Goal: Task Accomplishment & Management: Use online tool/utility

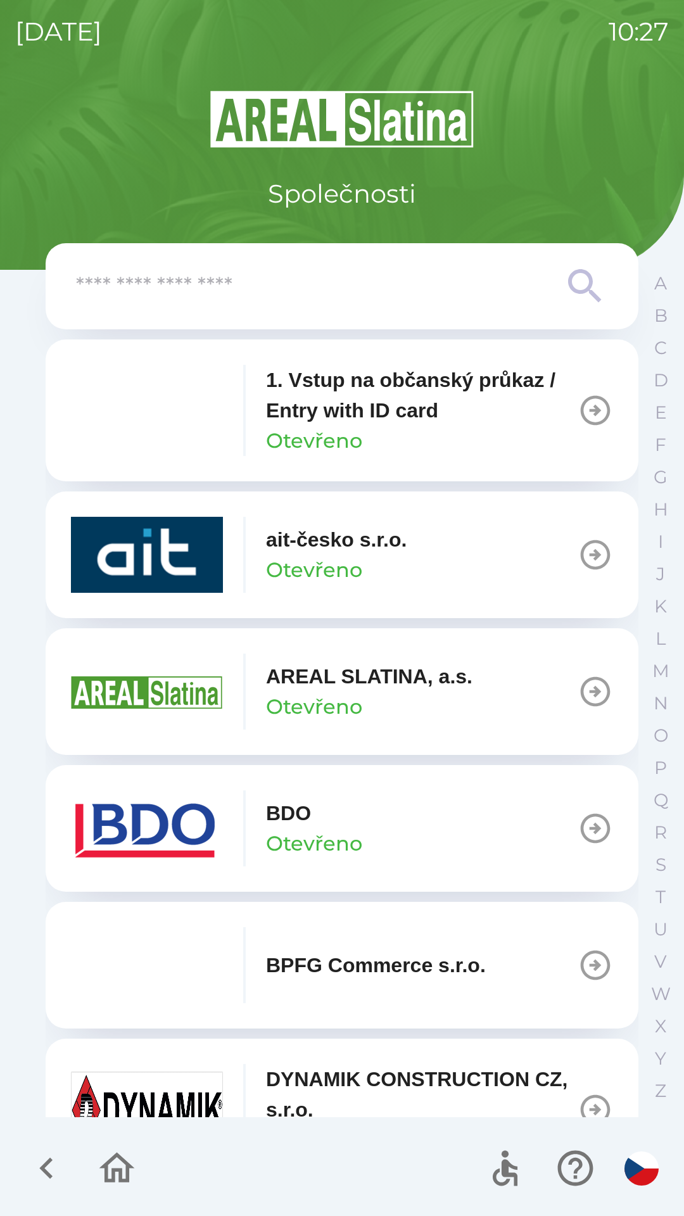
click at [484, 701] on button "AREAL SLATINA, a.s. Otevřeno" at bounding box center [342, 691] width 593 height 127
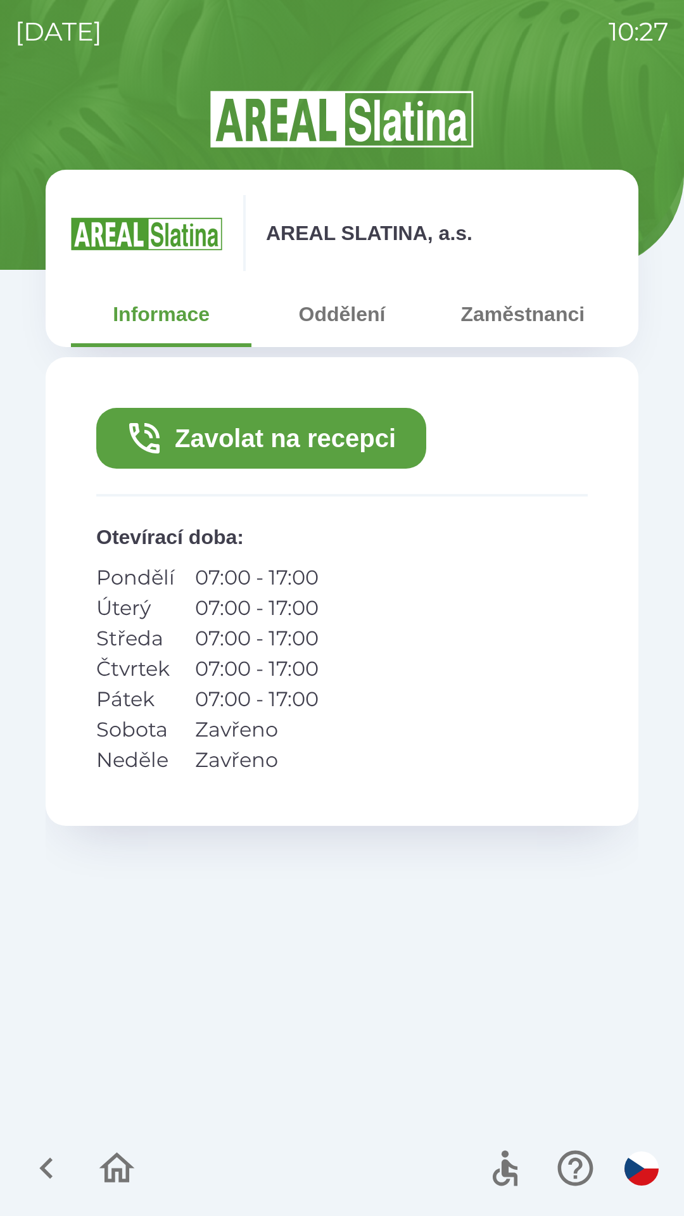
click at [384, 450] on button "Zavolat na recepci" at bounding box center [261, 438] width 330 height 61
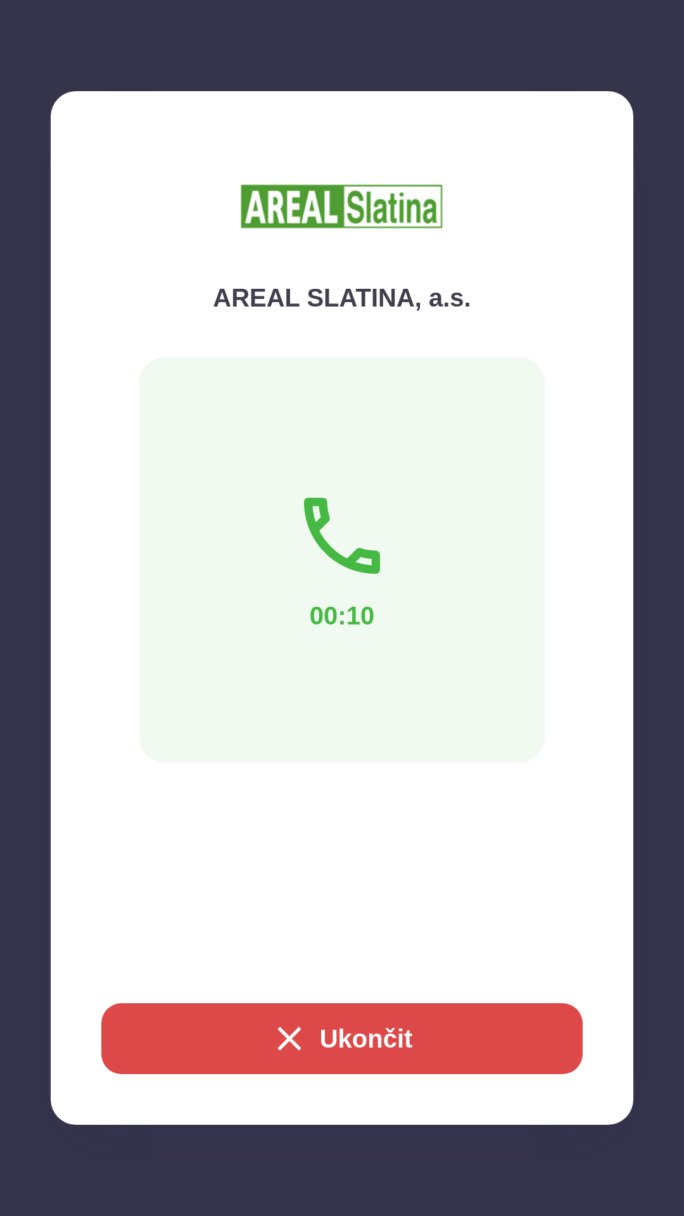
click at [450, 1032] on button "Ukončit" at bounding box center [341, 1038] width 481 height 71
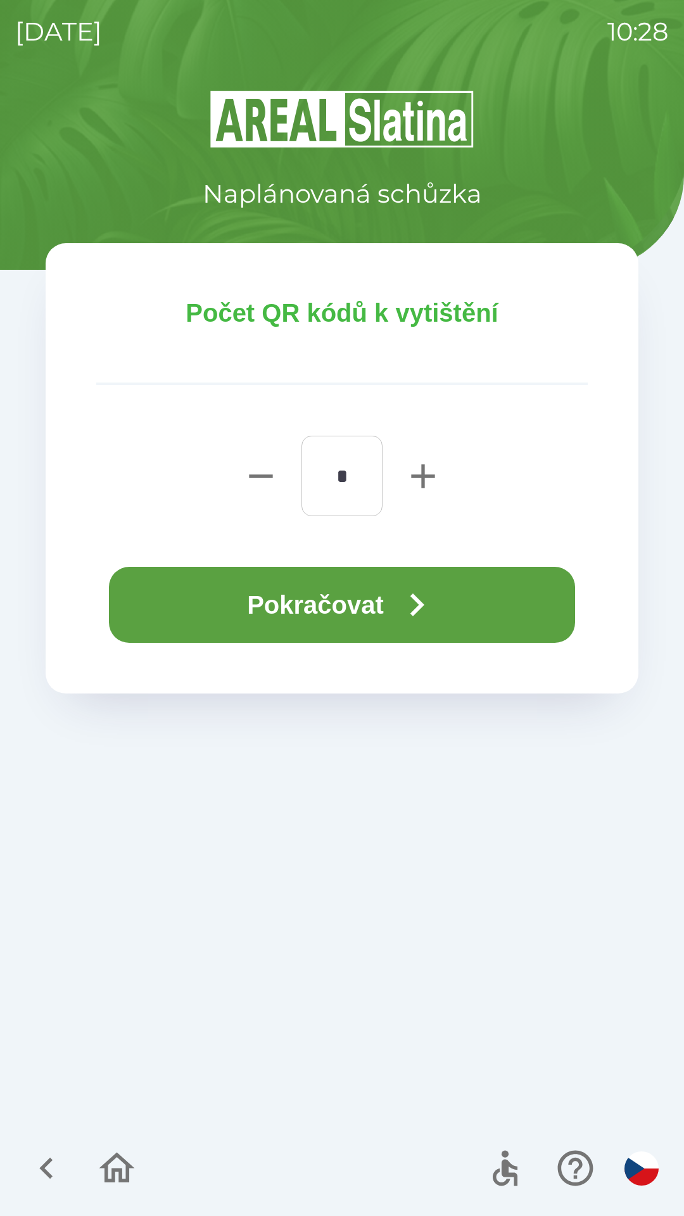
click at [370, 623] on button "Pokračovat" at bounding box center [342, 605] width 466 height 76
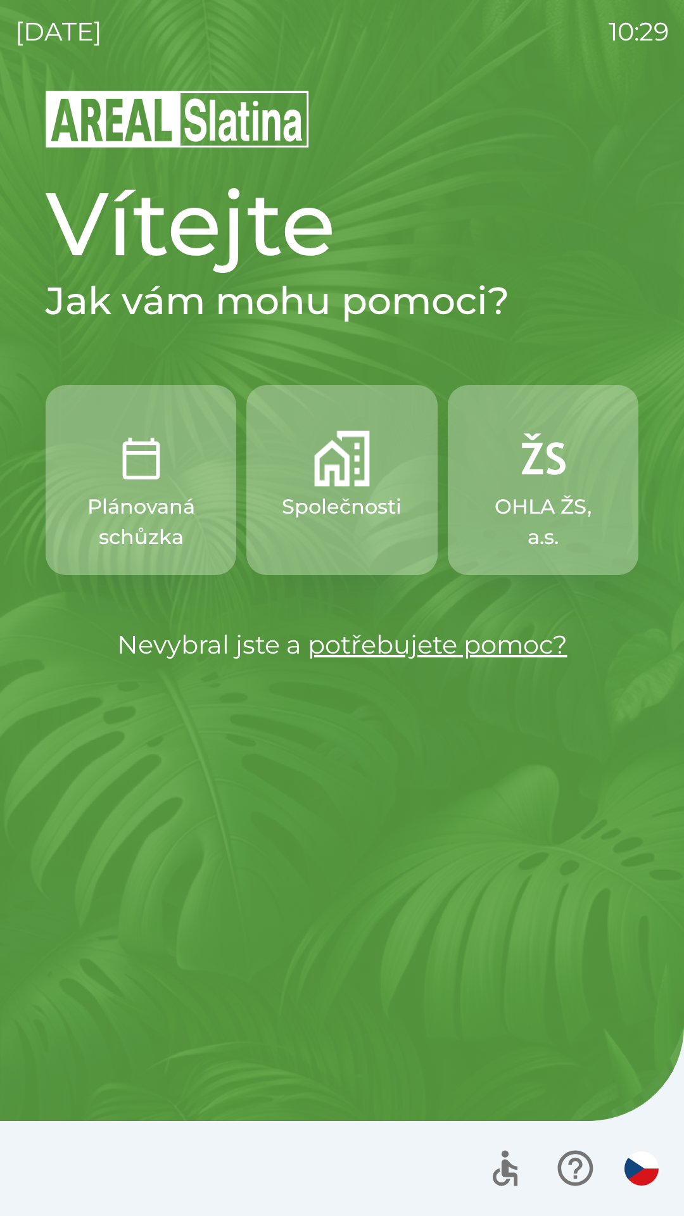
click at [348, 465] on img "button" at bounding box center [342, 459] width 56 height 56
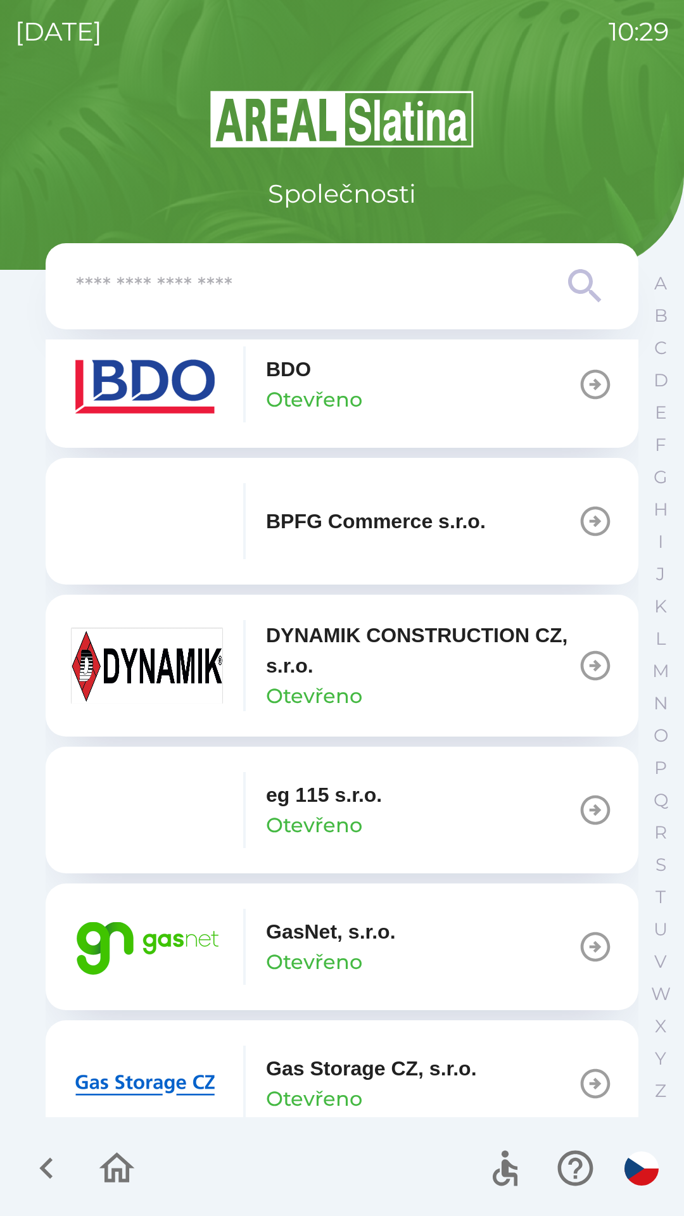
scroll to position [456, 0]
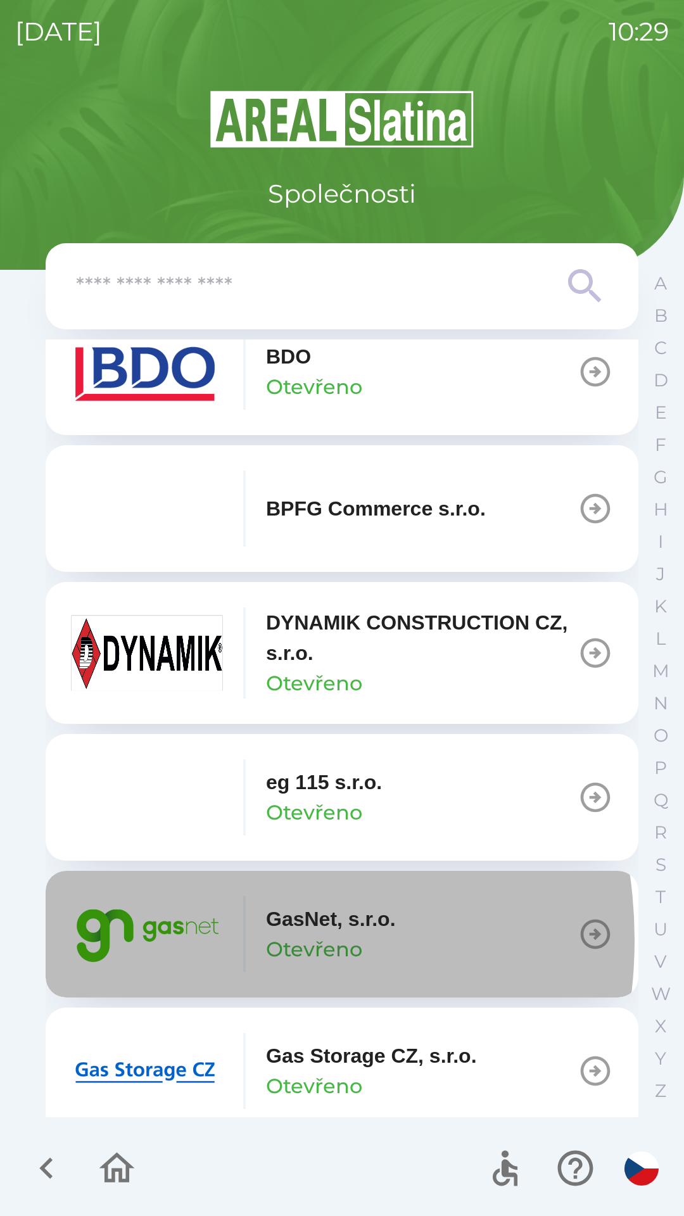
click at [175, 940] on img "button" at bounding box center [147, 934] width 152 height 76
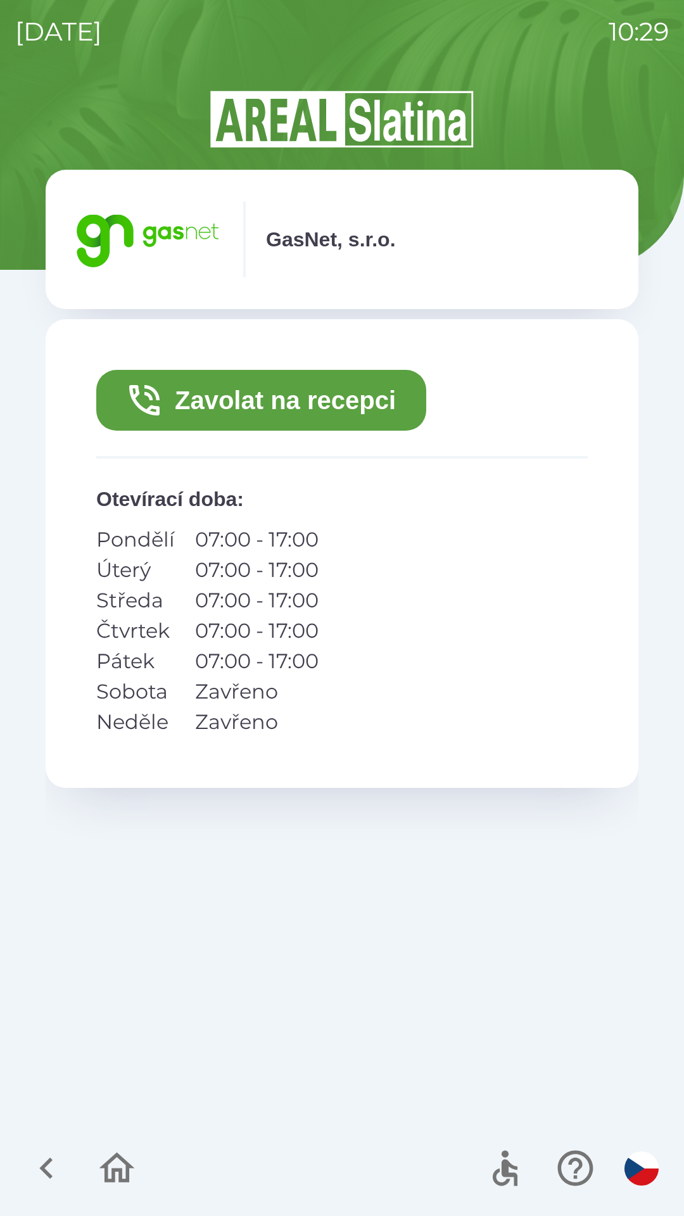
click at [241, 401] on button "Zavolat na recepci" at bounding box center [261, 400] width 330 height 61
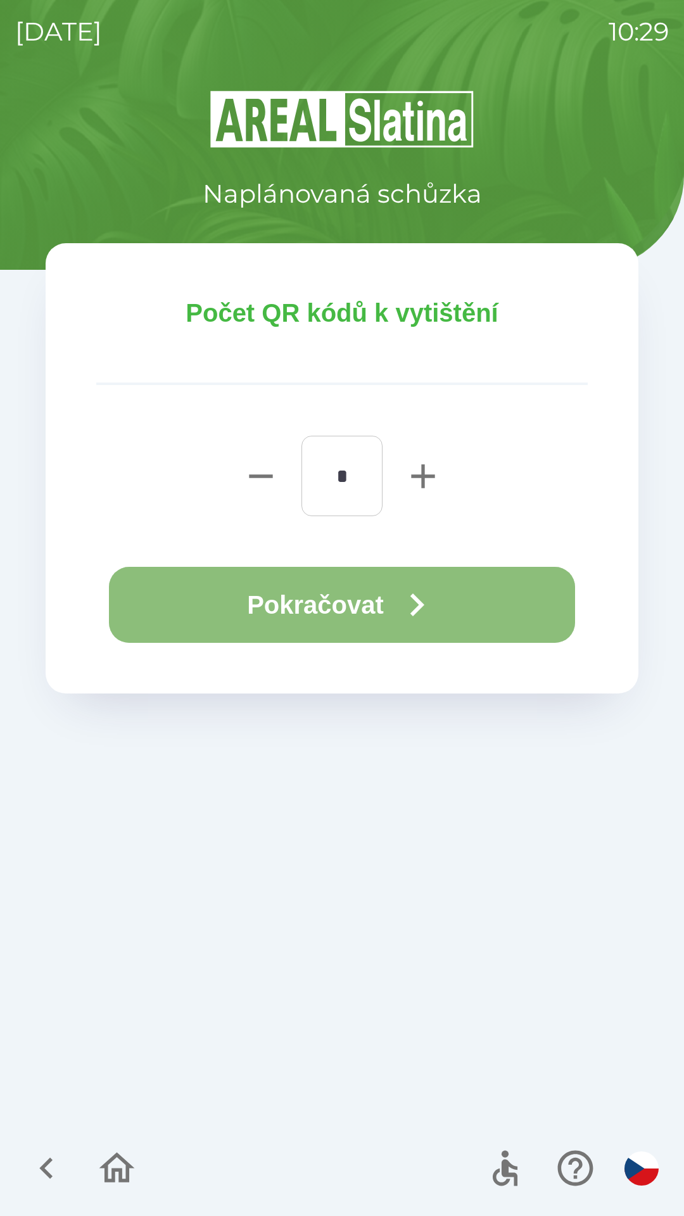
click at [291, 608] on button "Pokračovat" at bounding box center [342, 605] width 466 height 76
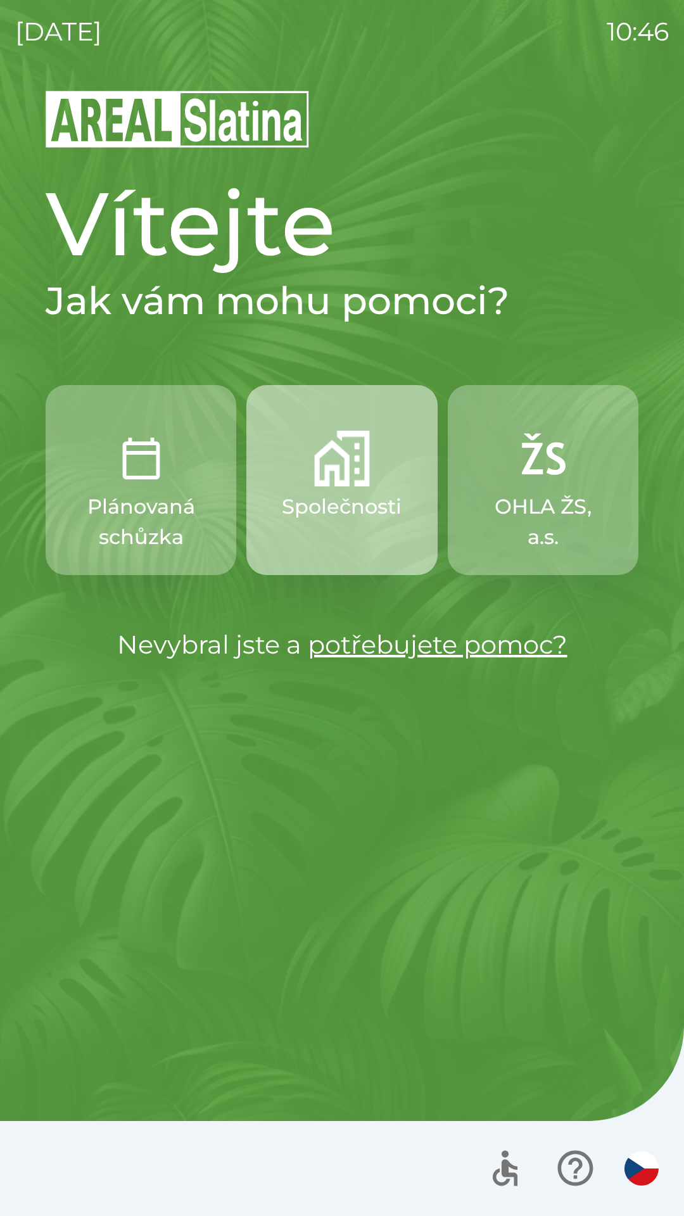
click at [336, 501] on p "Společnosti" at bounding box center [342, 506] width 120 height 30
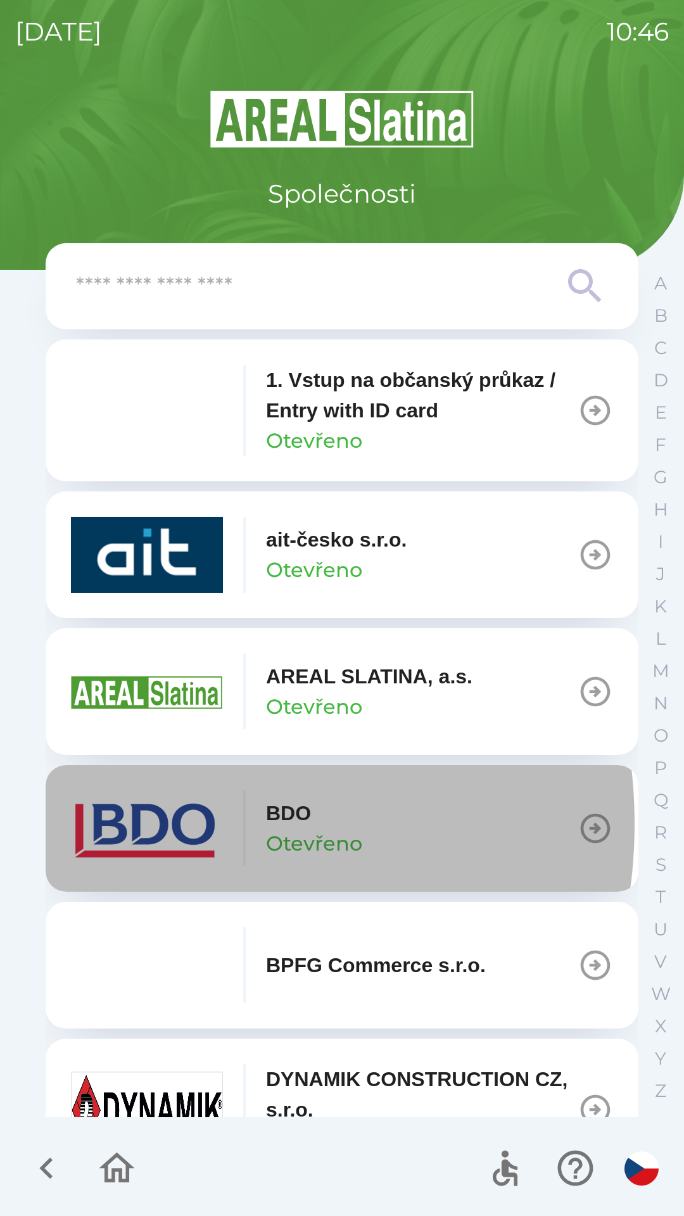
click at [149, 824] on img "button" at bounding box center [147, 828] width 152 height 76
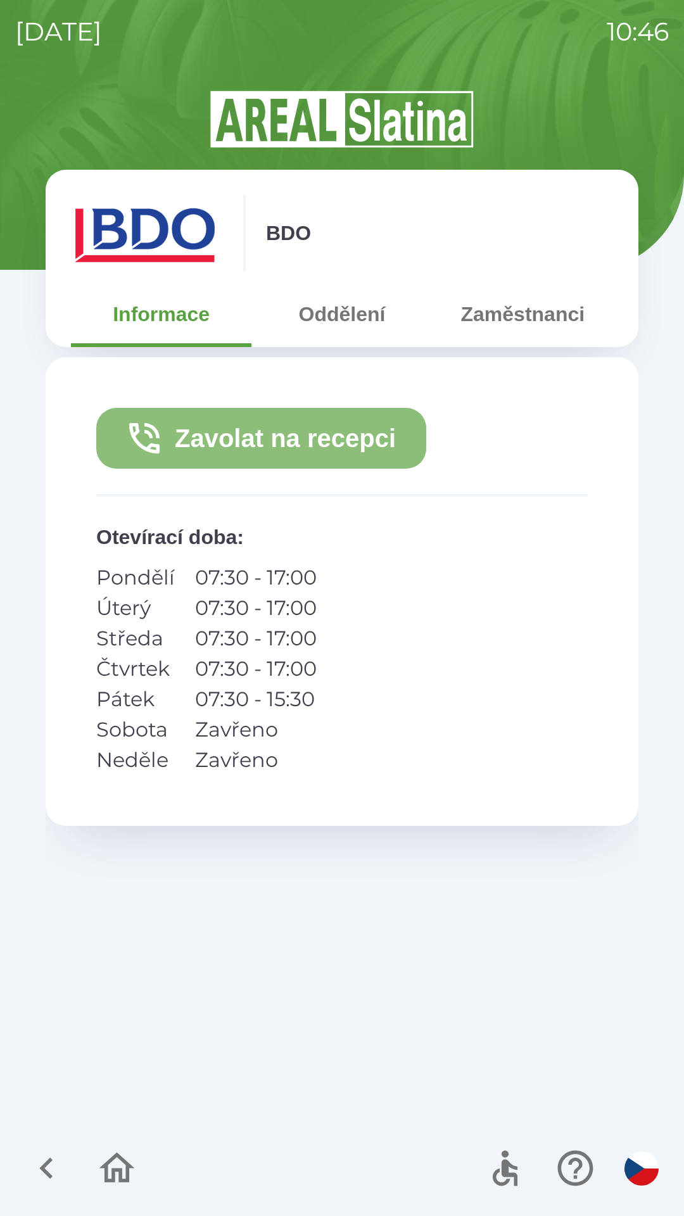
click at [205, 443] on button "Zavolat na recepci" at bounding box center [261, 438] width 330 height 61
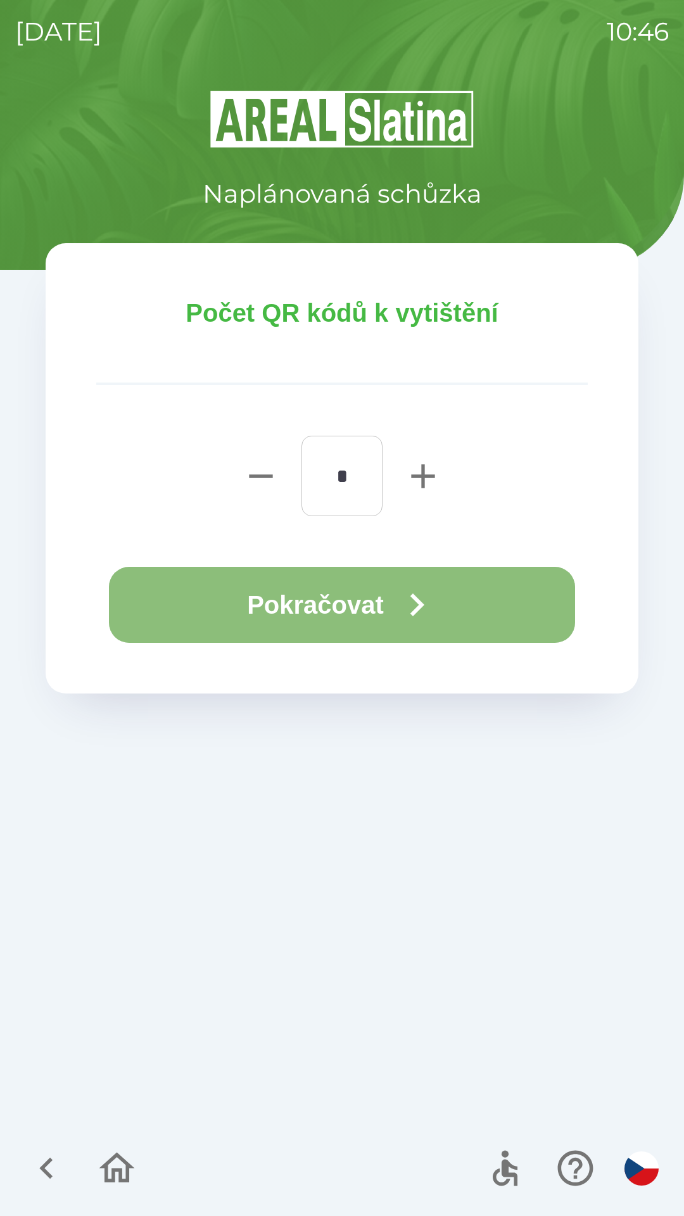
click at [297, 604] on button "Pokračovat" at bounding box center [342, 605] width 466 height 76
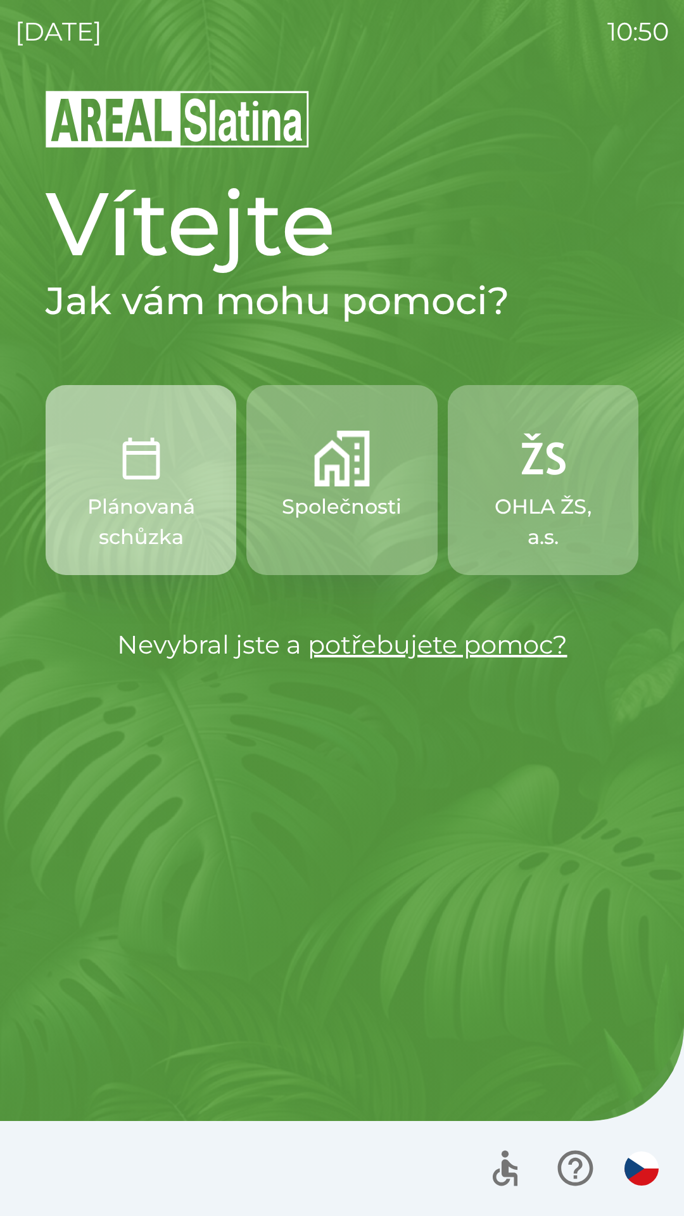
click at [143, 498] on p "Plánovaná schůzka" at bounding box center [141, 521] width 130 height 61
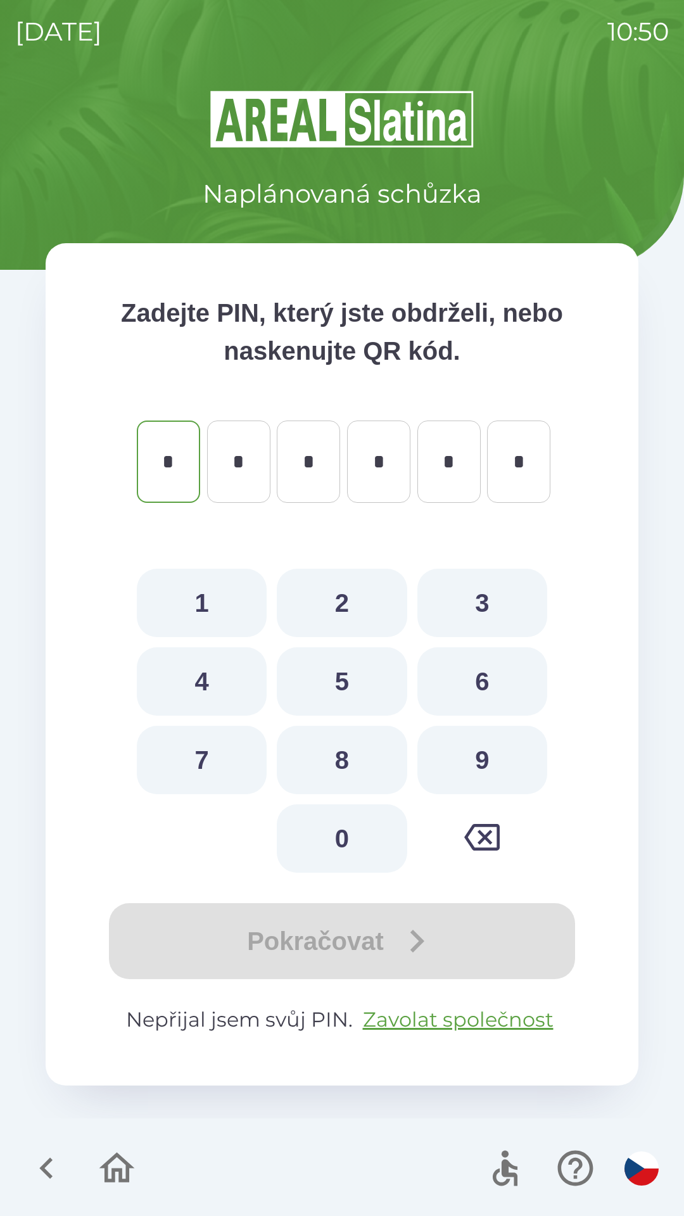
click at [475, 831] on icon "button" at bounding box center [481, 836] width 35 height 35
click at [104, 1174] on icon "button" at bounding box center [117, 1168] width 42 height 42
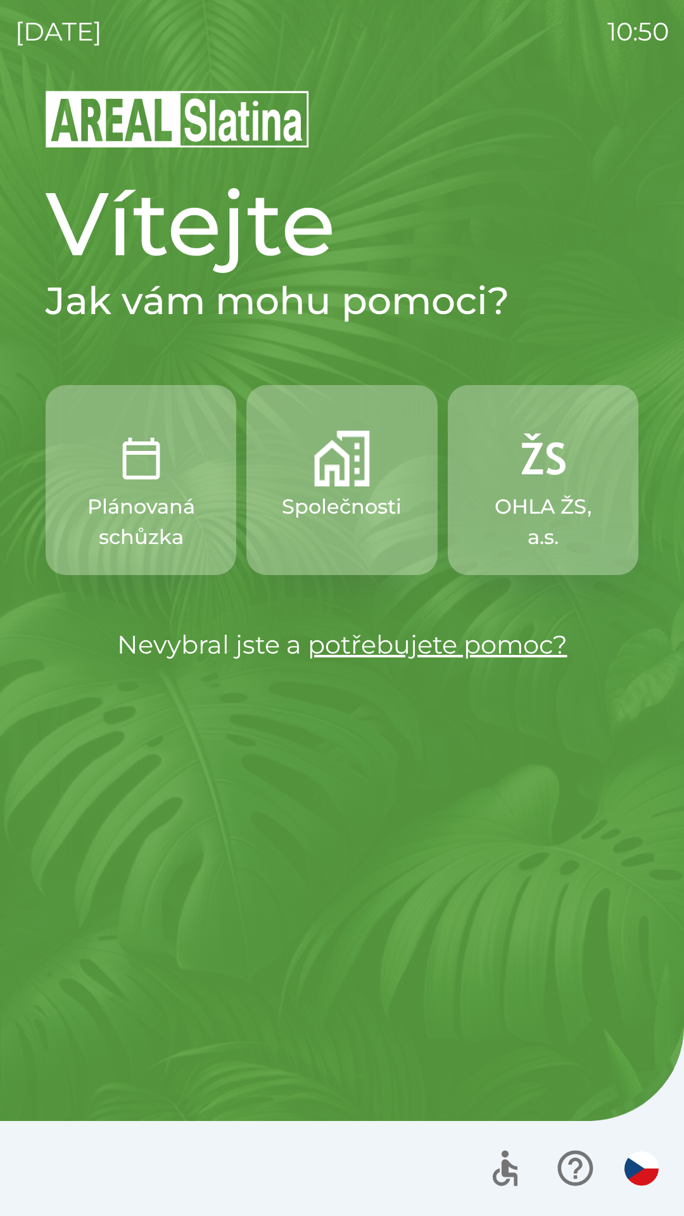
click at [336, 486] on img "button" at bounding box center [342, 459] width 56 height 56
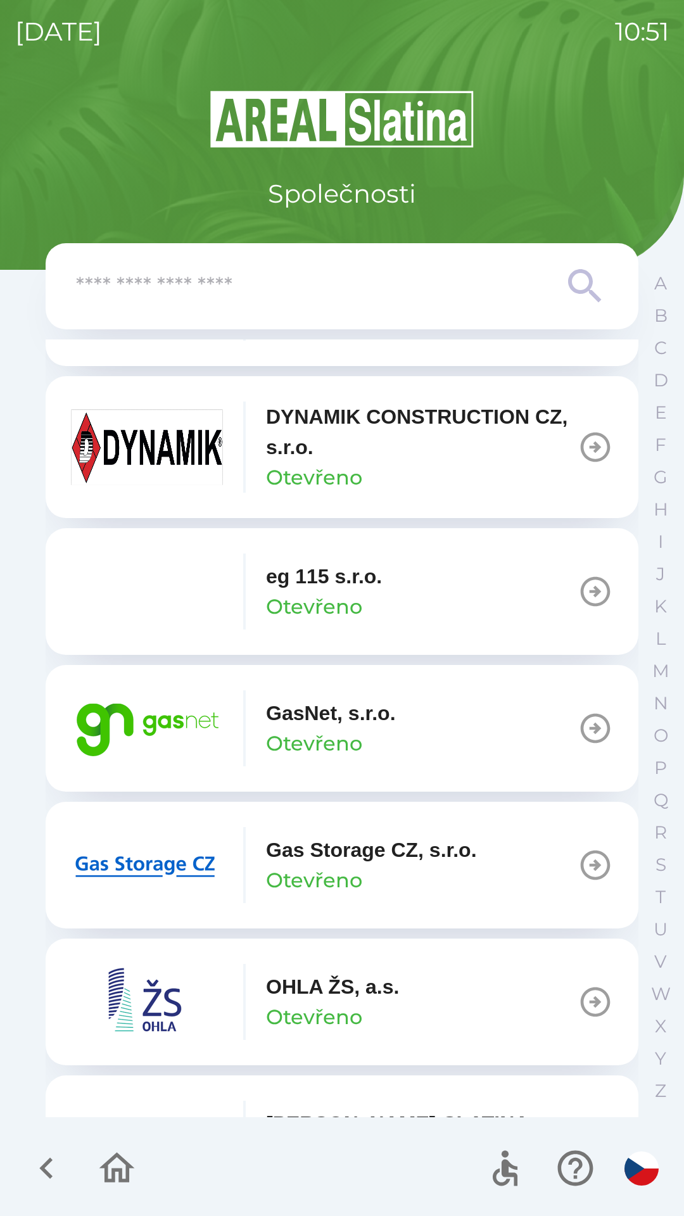
scroll to position [674, 0]
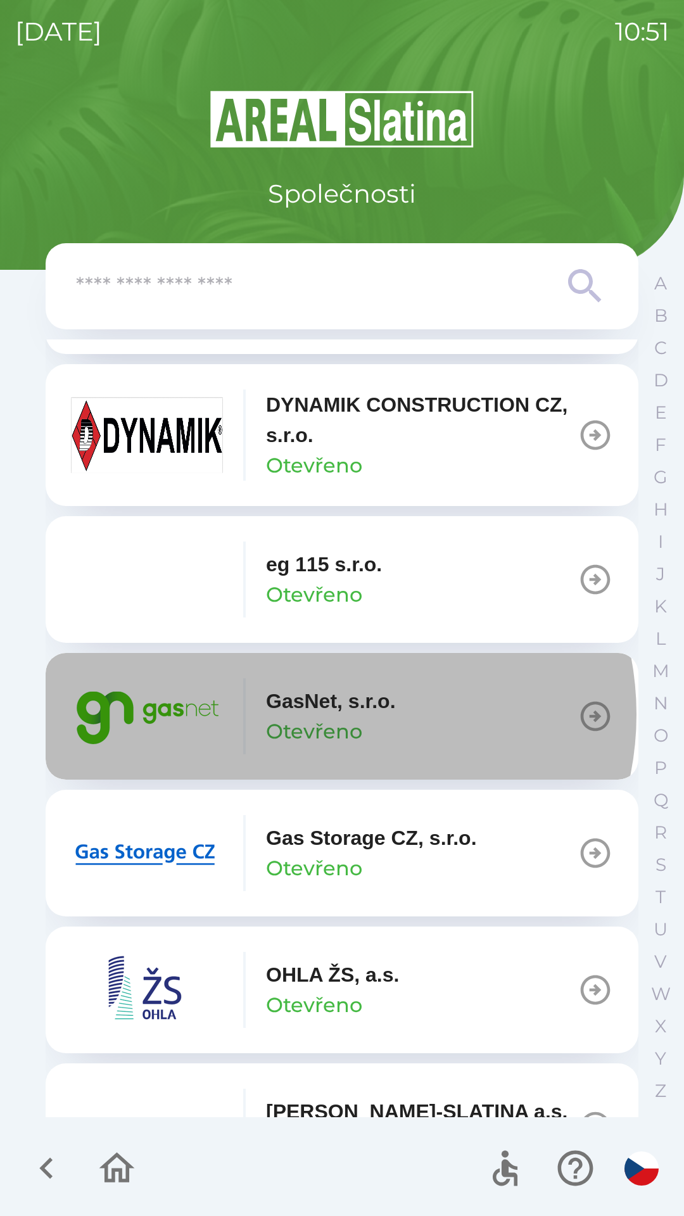
click at [330, 714] on p "GasNet, s.r.o." at bounding box center [331, 701] width 130 height 30
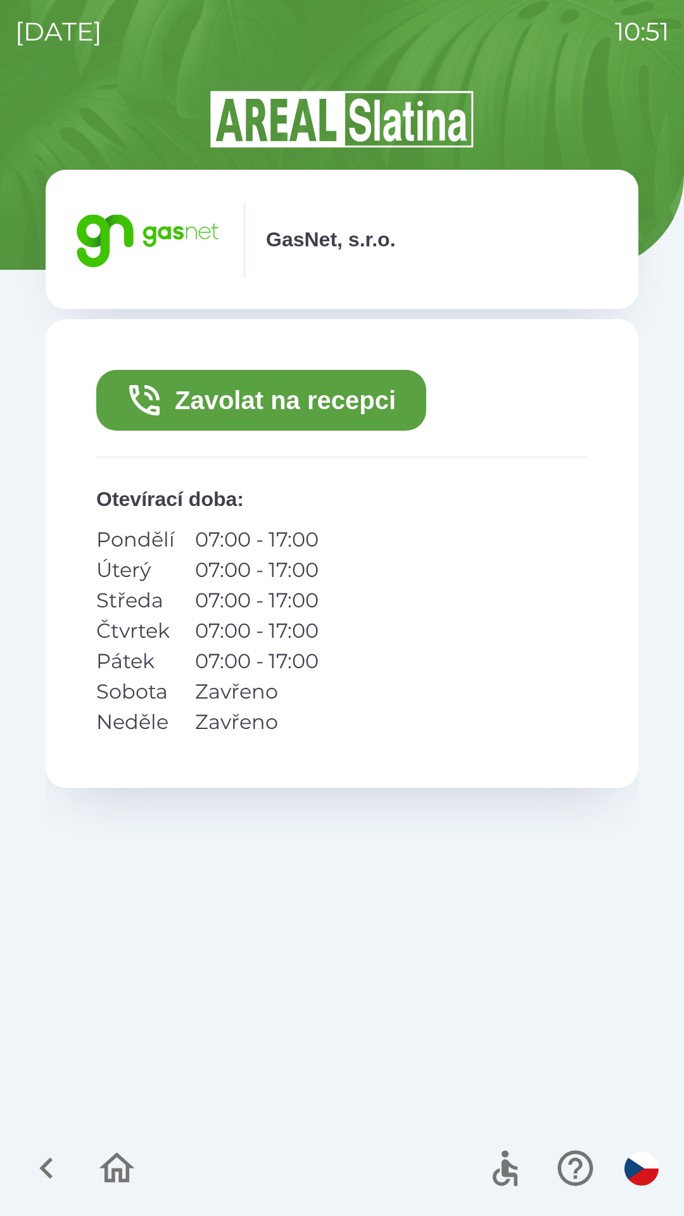
click at [112, 1157] on icon "button" at bounding box center [116, 1167] width 35 height 30
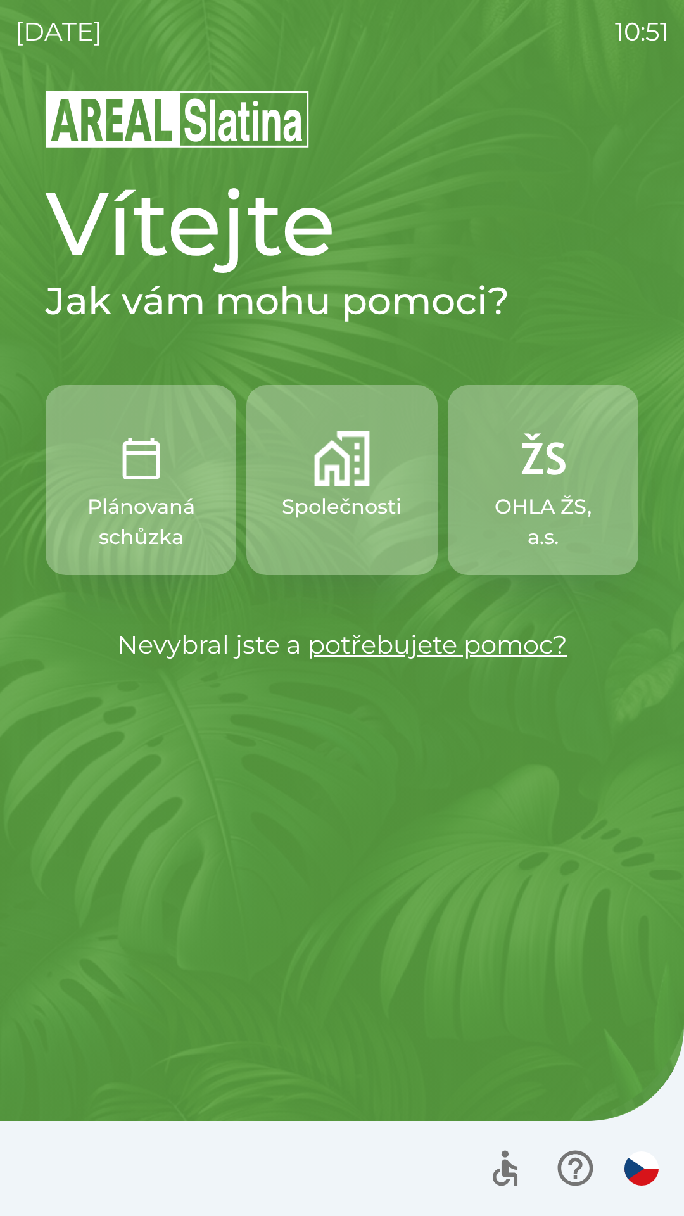
click at [355, 506] on p "Společnosti" at bounding box center [342, 506] width 120 height 30
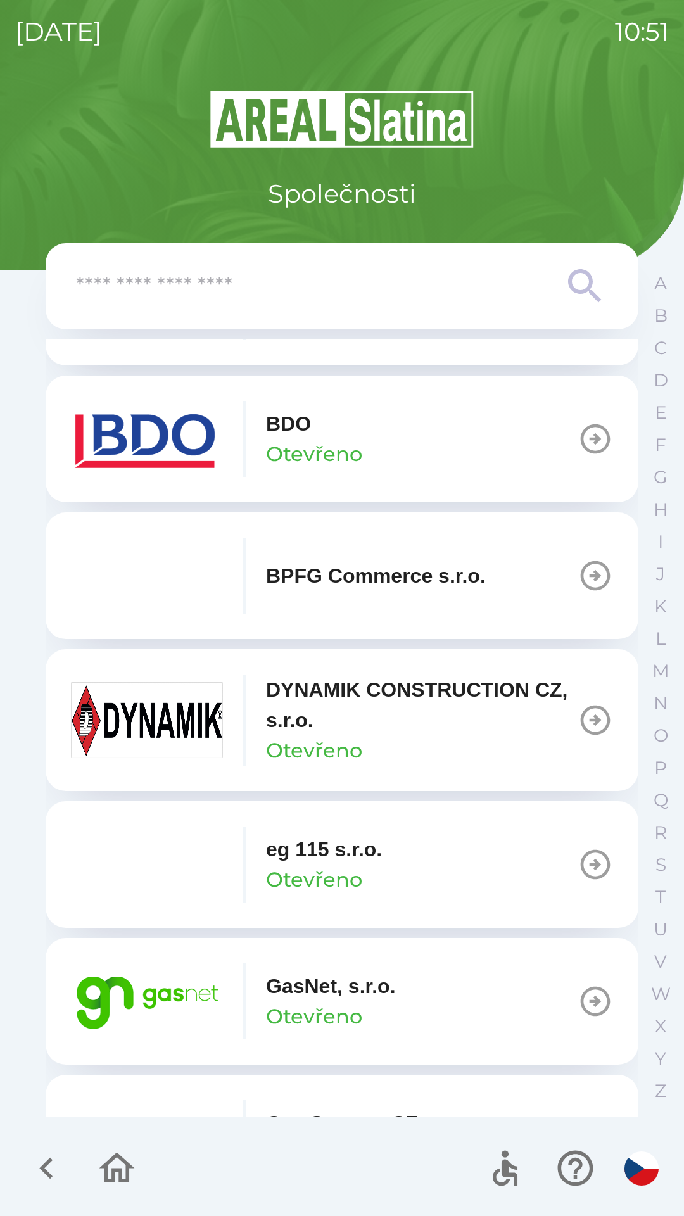
scroll to position [409, 0]
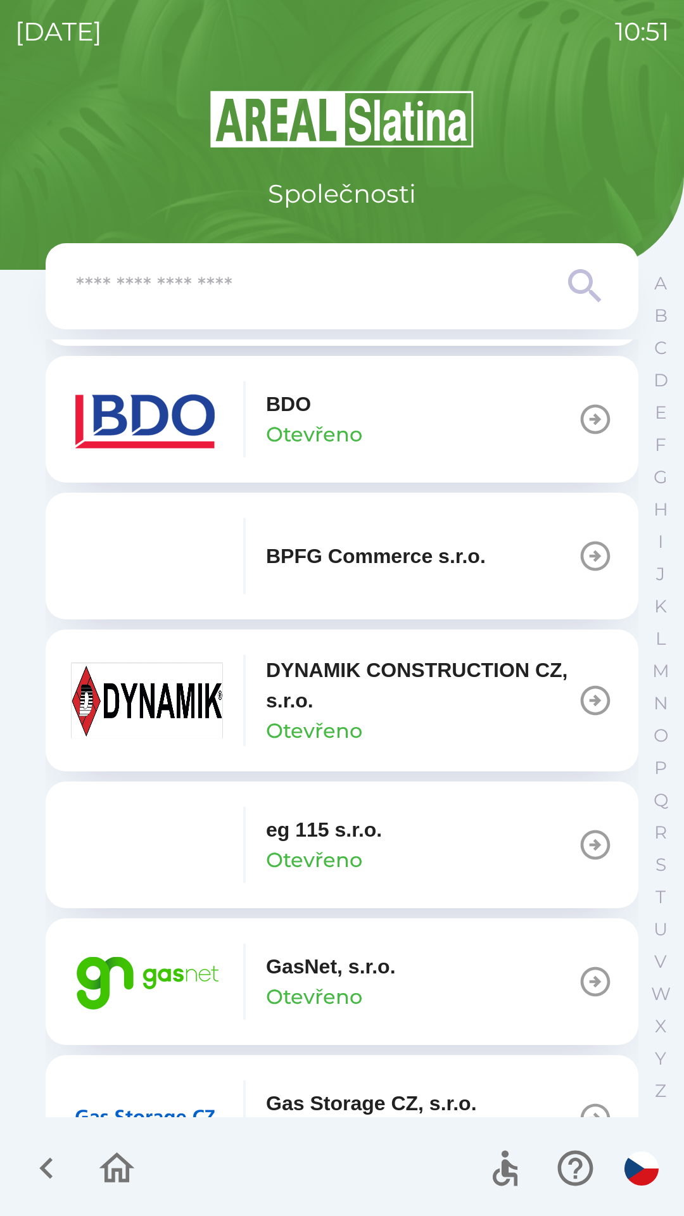
click at [367, 983] on div "GasNet, s.r.o. Otevřeno" at bounding box center [331, 981] width 130 height 61
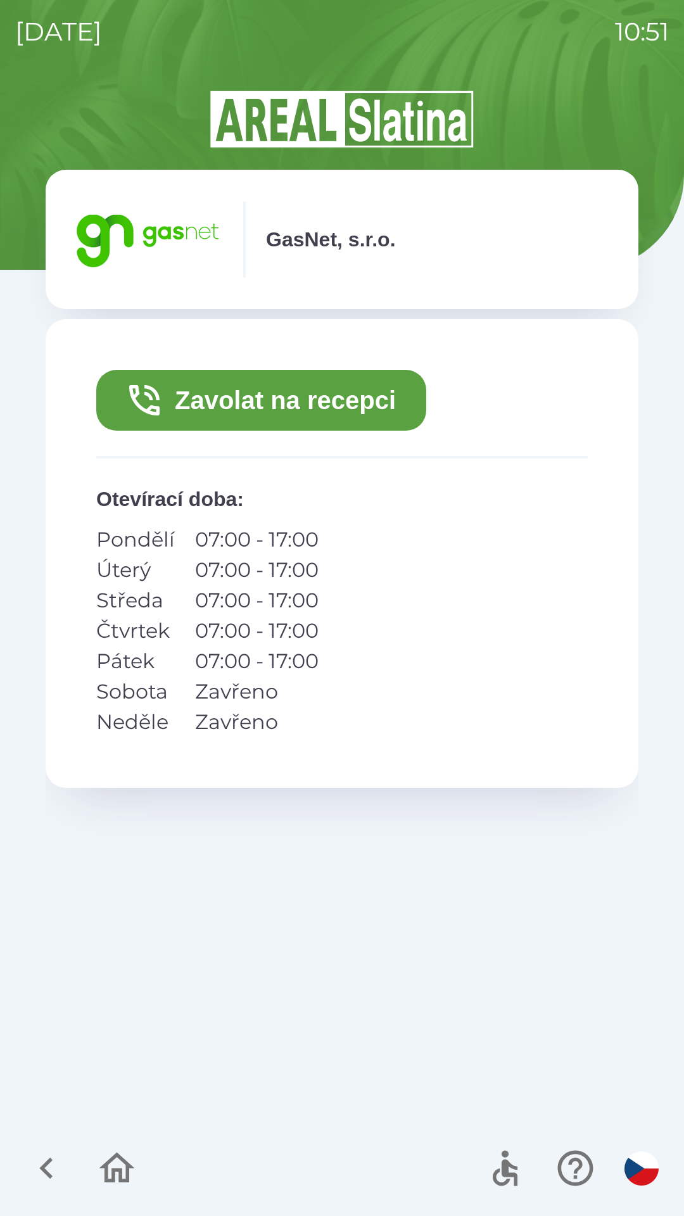
click at [280, 398] on button "Zavolat na recepci" at bounding box center [261, 400] width 330 height 61
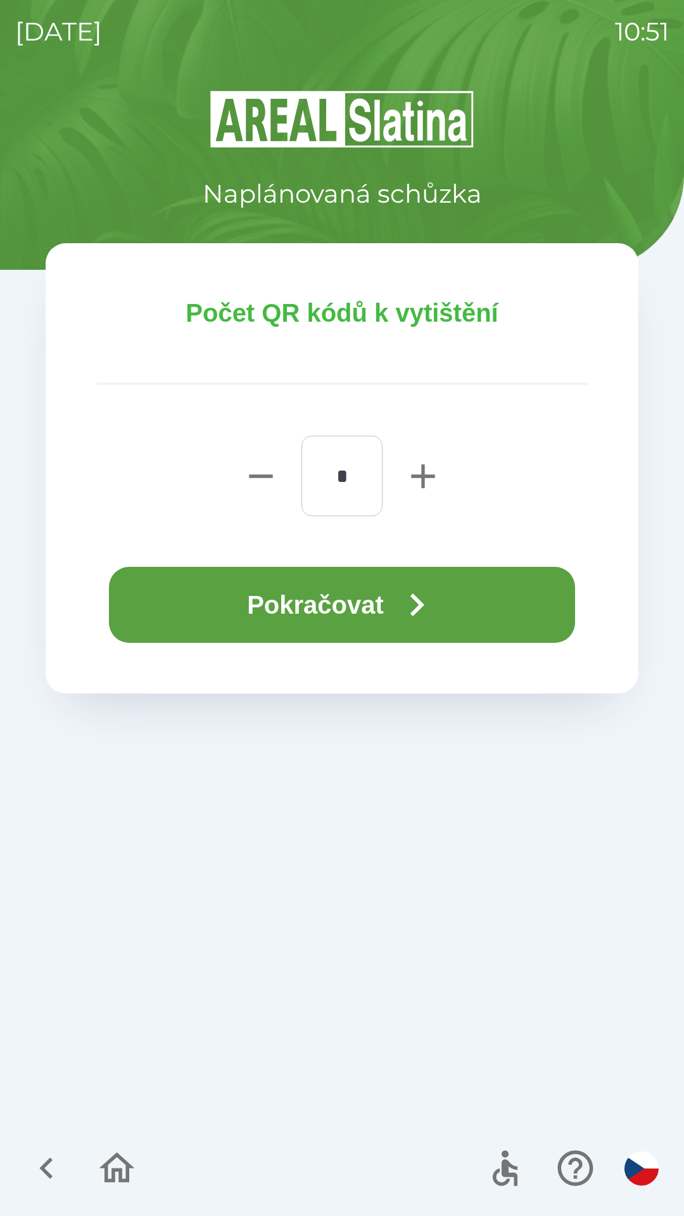
click at [363, 604] on button "Pokračovat" at bounding box center [342, 605] width 466 height 76
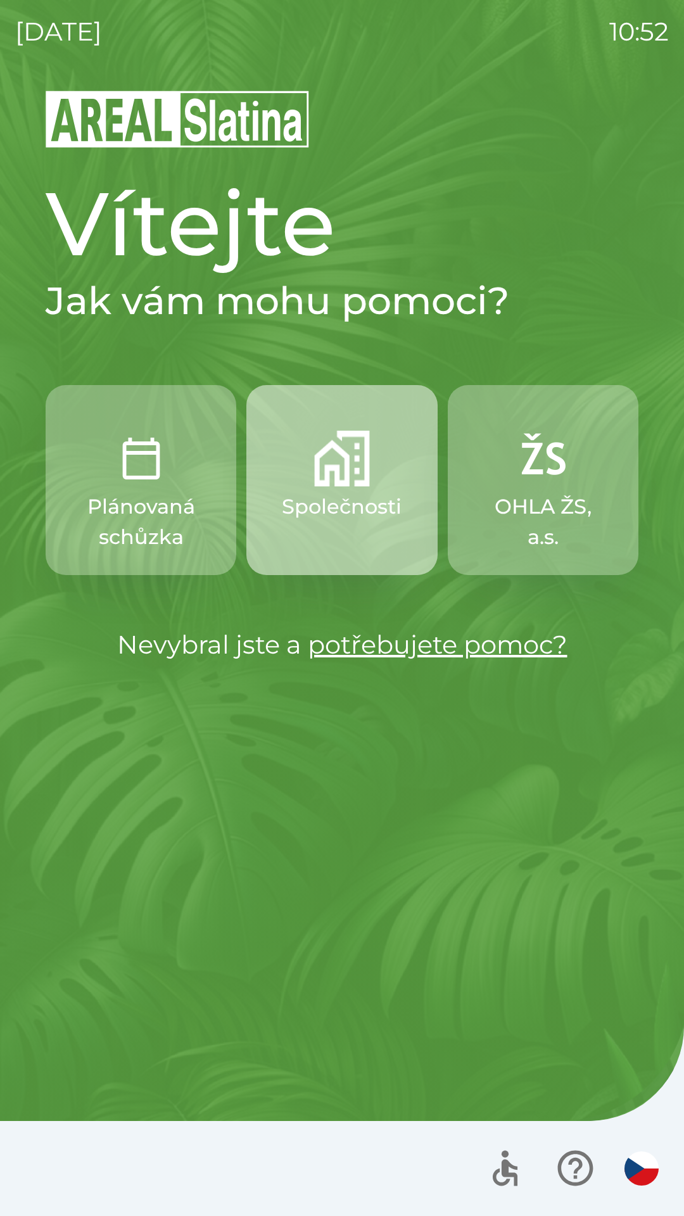
click at [317, 493] on p "Společnosti" at bounding box center [342, 506] width 120 height 30
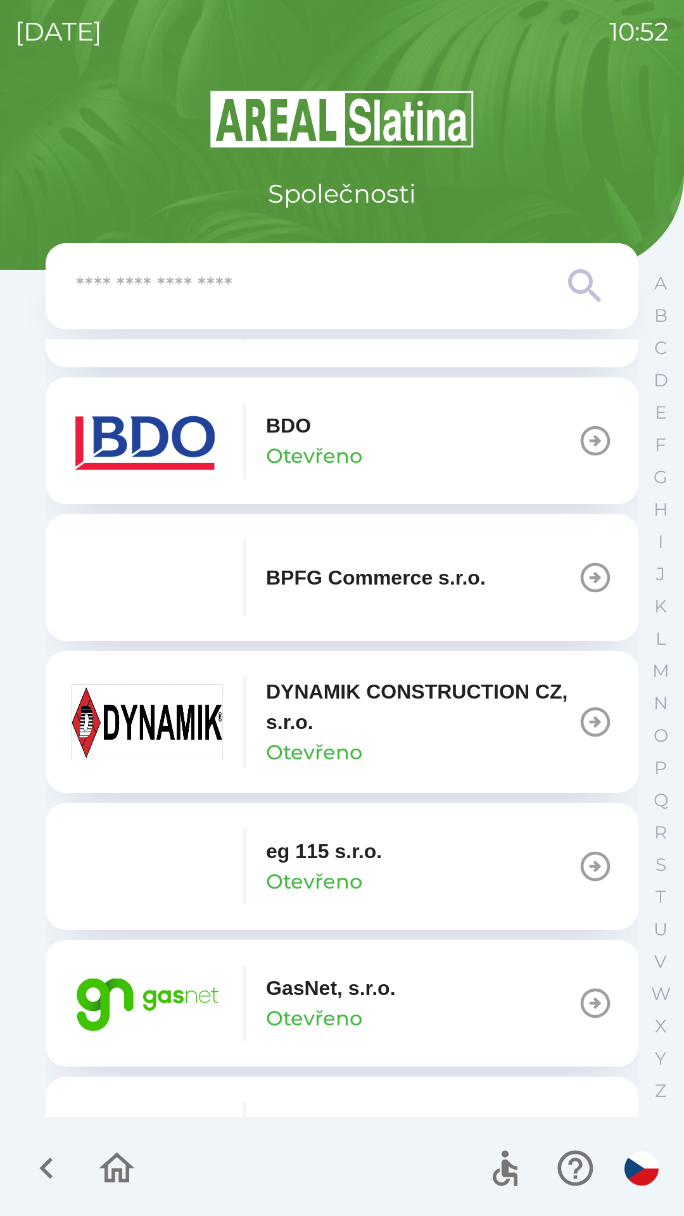
scroll to position [398, 0]
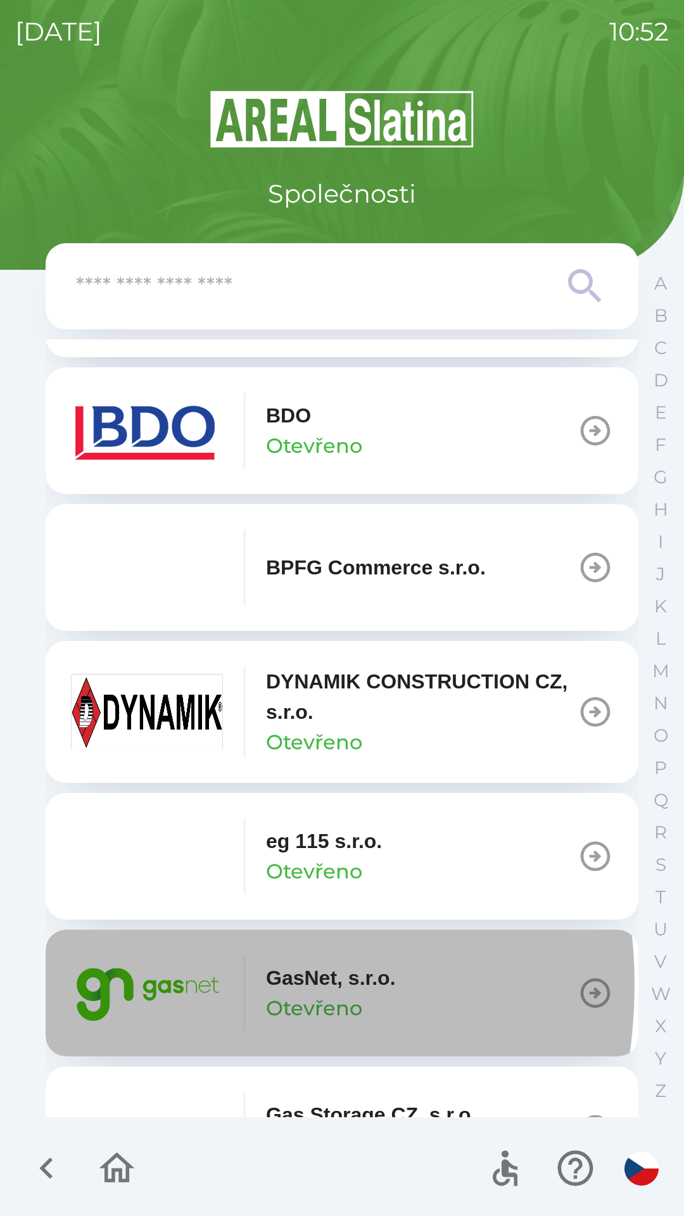
click at [153, 985] on img "button" at bounding box center [147, 993] width 152 height 76
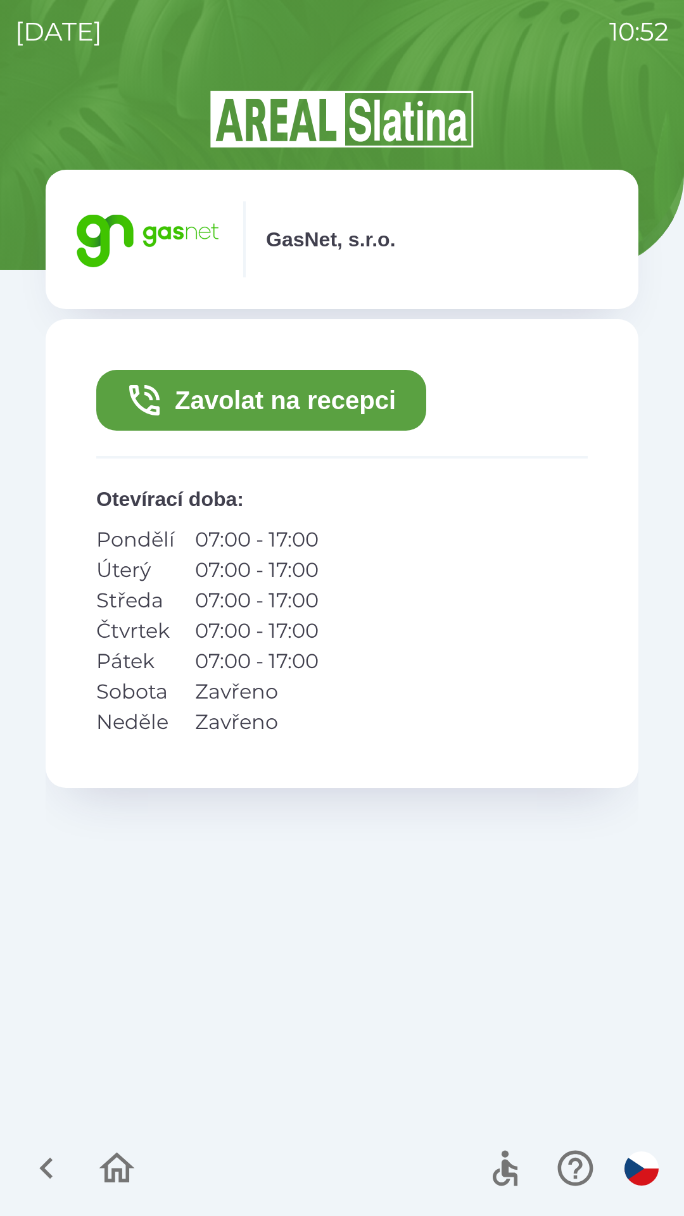
click at [270, 398] on button "Zavolat na recepci" at bounding box center [261, 400] width 330 height 61
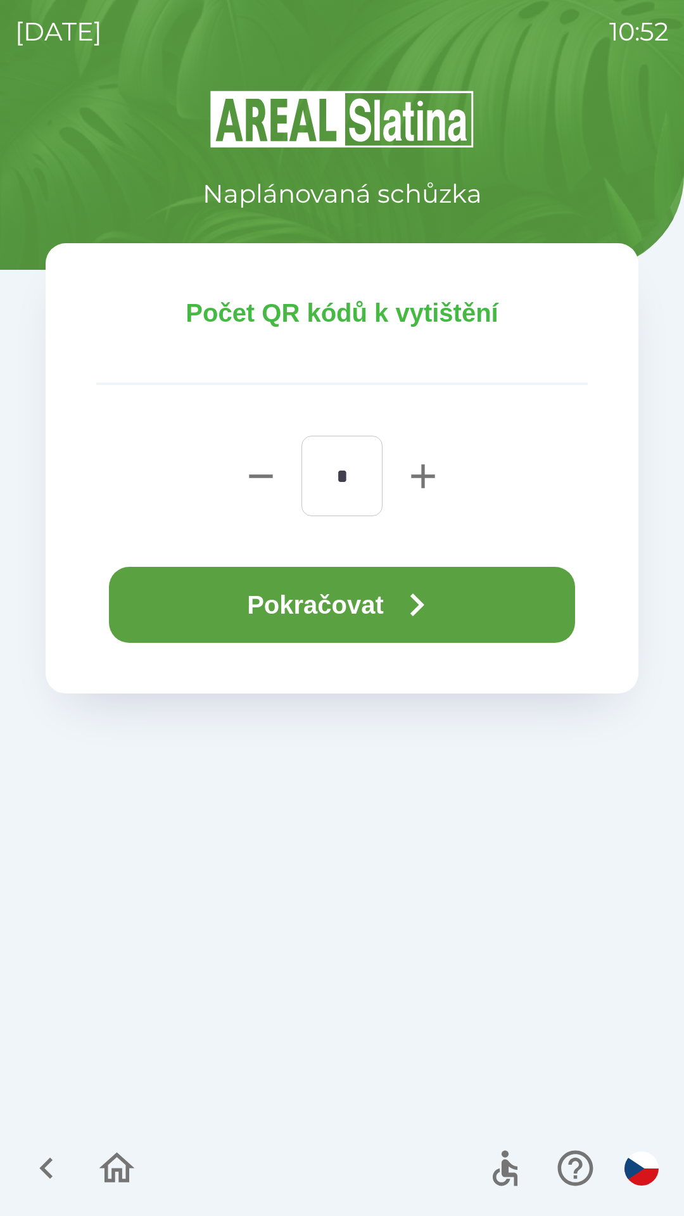
click at [336, 593] on button "Pokračovat" at bounding box center [342, 605] width 466 height 76
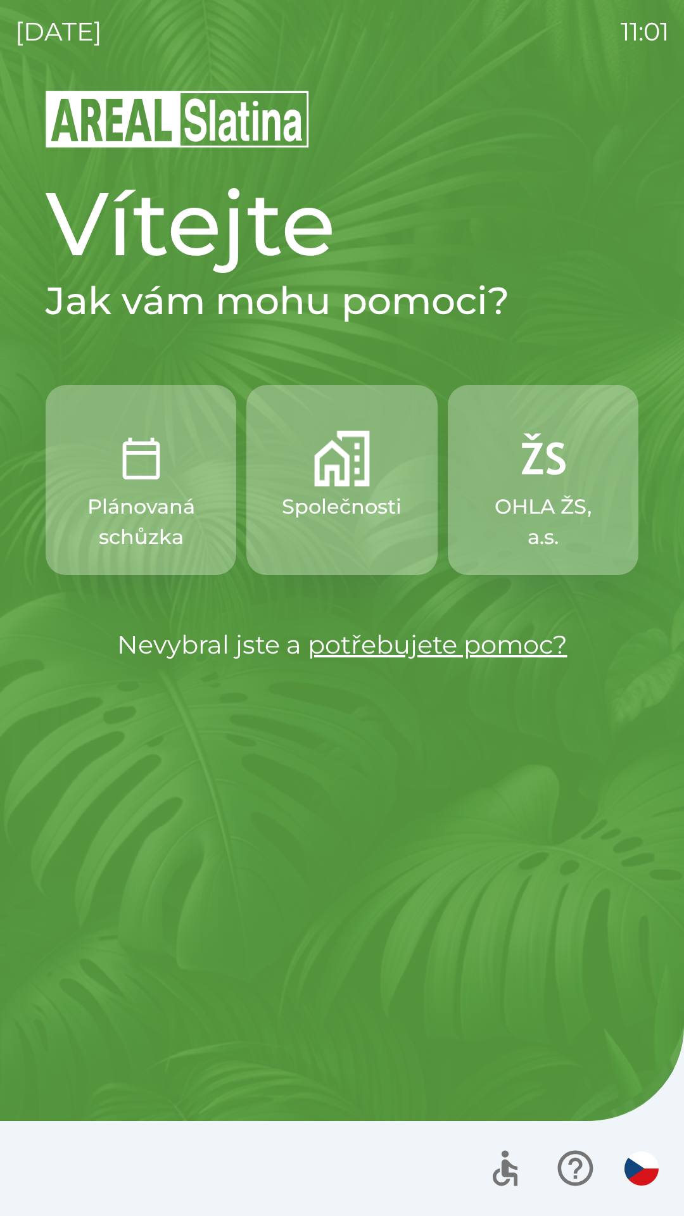
click at [336, 462] on img "button" at bounding box center [342, 459] width 56 height 56
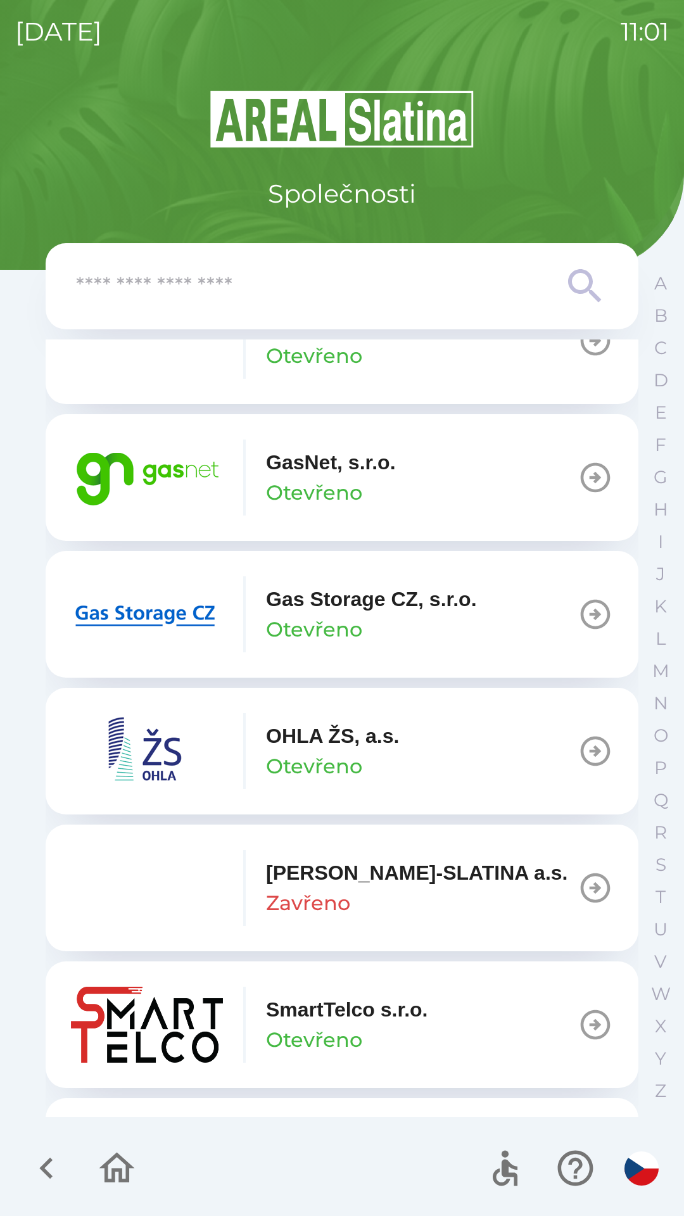
scroll to position [1021, 0]
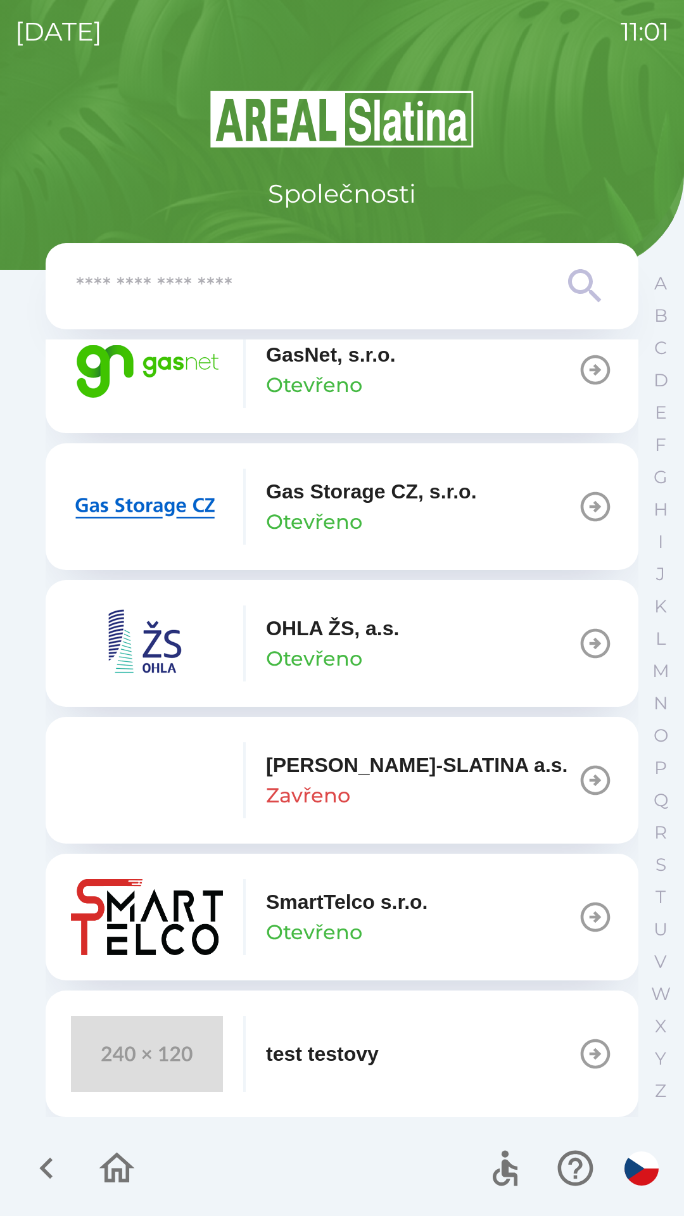
click at [324, 384] on p "Otevřeno" at bounding box center [314, 385] width 96 height 30
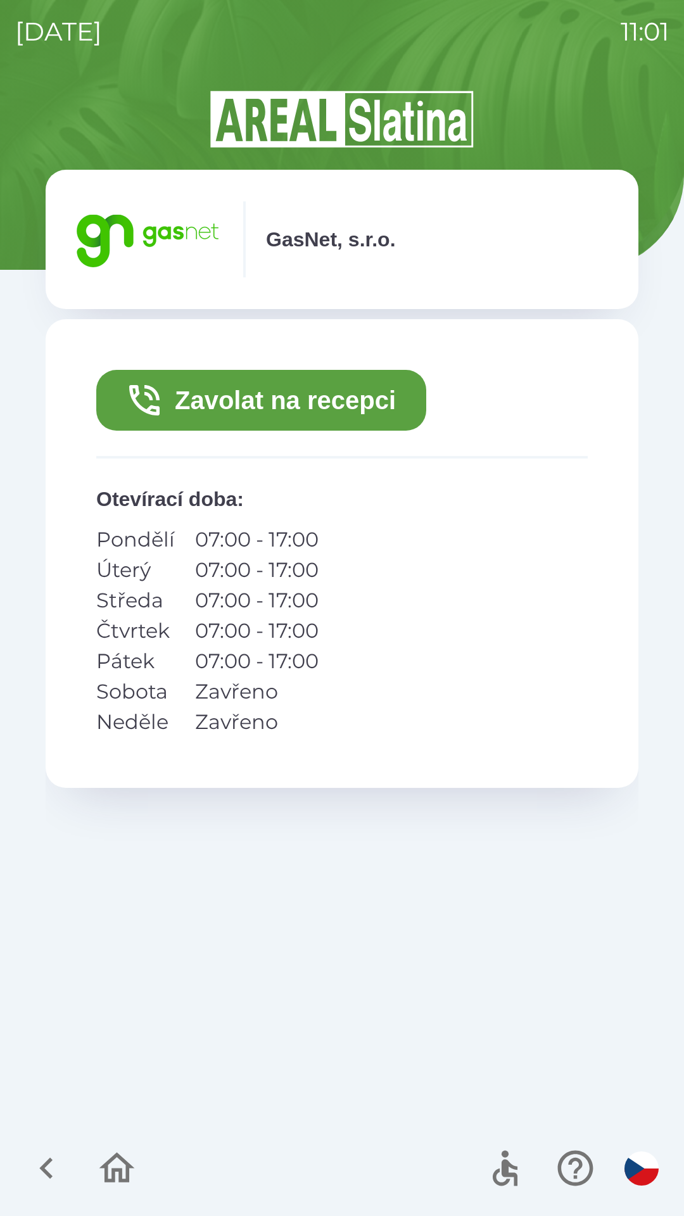
click at [316, 402] on button "Zavolat na recepci" at bounding box center [261, 400] width 330 height 61
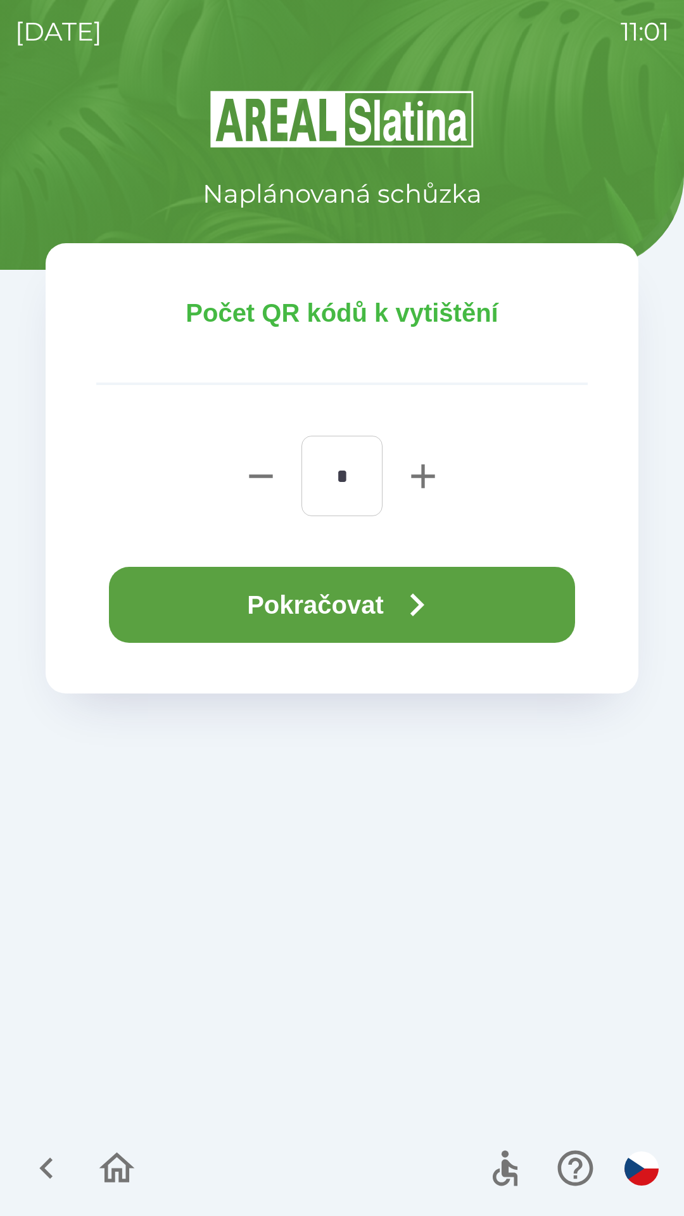
click at [346, 602] on button "Pokračovat" at bounding box center [342, 605] width 466 height 76
